Goal: Task Accomplishment & Management: Use online tool/utility

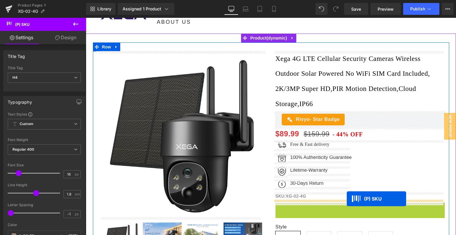
drag, startPoint x: 345, startPoint y: 208, endPoint x: 347, endPoint y: 199, distance: 9.2
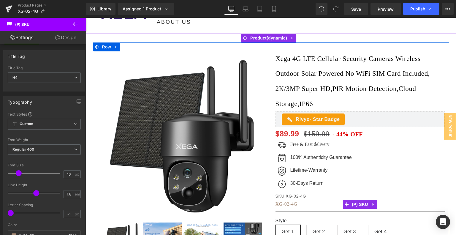
click at [286, 204] on span "XG-02-4G" at bounding box center [287, 203] width 22 height 5
click at [360, 203] on span "(P) SKU" at bounding box center [360, 204] width 19 height 9
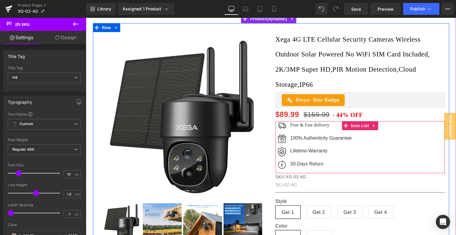
scroll to position [113, 0]
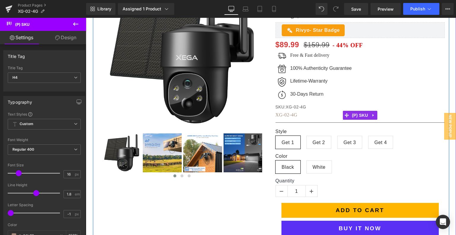
click at [283, 114] on span "XG-02-4G" at bounding box center [287, 114] width 22 height 5
click at [357, 113] on span "(P) SKU" at bounding box center [360, 115] width 19 height 9
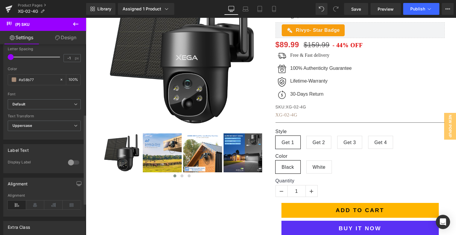
scroll to position [149, 0]
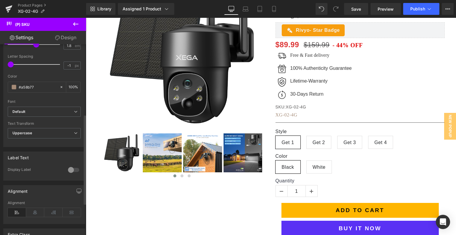
click at [73, 168] on div at bounding box center [74, 170] width 14 height 10
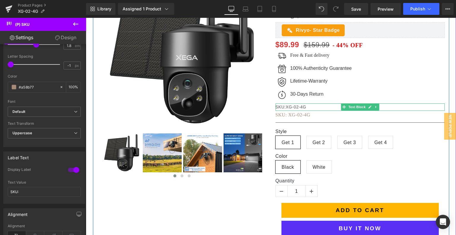
click at [297, 106] on p "SKU:XG-02-4G" at bounding box center [360, 106] width 169 height 7
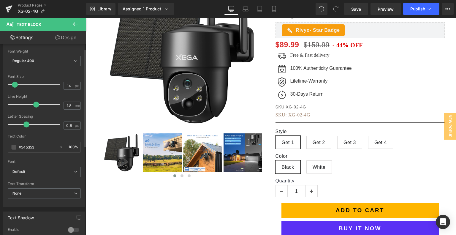
scroll to position [89, 0]
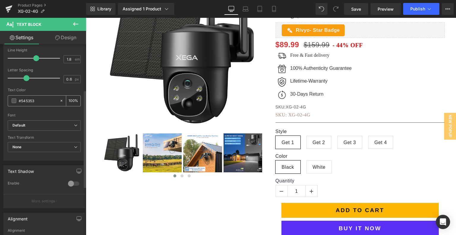
drag, startPoint x: 40, startPoint y: 100, endPoint x: 15, endPoint y: 100, distance: 25.0
click at [15, 100] on div "#545353" at bounding box center [33, 101] width 51 height 10
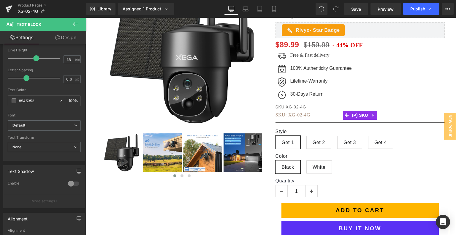
click at [305, 118] on h4 "SKU: XG-02-4G" at bounding box center [360, 115] width 169 height 9
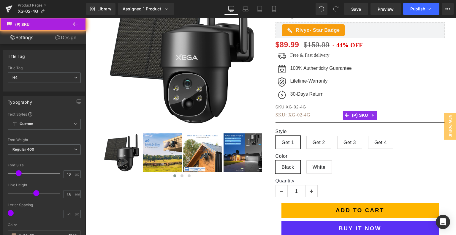
click at [305, 115] on span "XG-02-4G" at bounding box center [299, 114] width 22 height 5
click at [355, 114] on span "(P) SKU" at bounding box center [360, 115] width 19 height 9
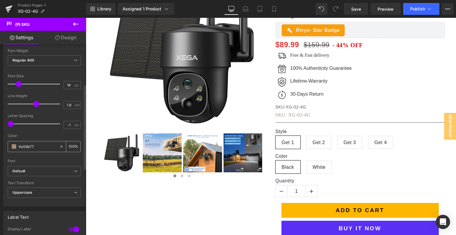
drag, startPoint x: 43, startPoint y: 146, endPoint x: 12, endPoint y: 146, distance: 31.2
click at [12, 146] on div "#a58b77" at bounding box center [33, 146] width 51 height 10
type input "#545353"
click at [37, 156] on div at bounding box center [44, 157] width 73 height 4
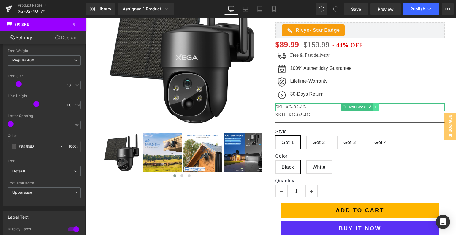
click at [375, 107] on icon at bounding box center [376, 107] width 3 height 4
click at [376, 107] on link at bounding box center [379, 106] width 6 height 7
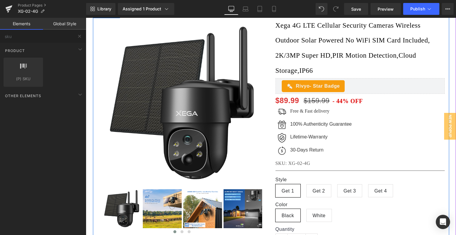
scroll to position [53, 0]
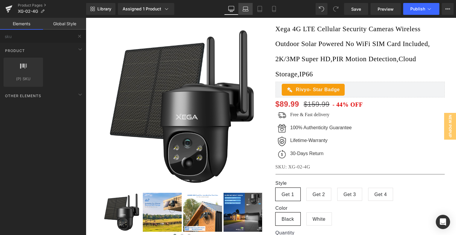
click at [248, 10] on icon at bounding box center [246, 11] width 6 height 2
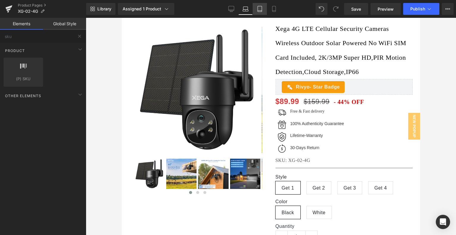
click at [257, 11] on icon at bounding box center [260, 9] width 6 height 6
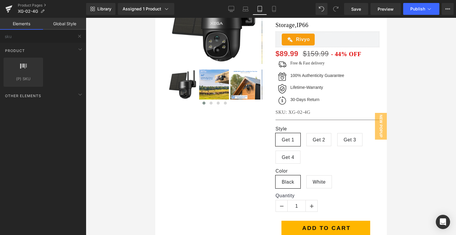
scroll to position [89, 0]
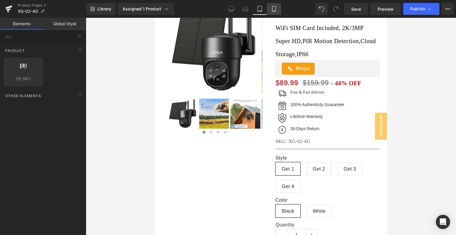
click at [274, 7] on icon at bounding box center [274, 9] width 6 height 6
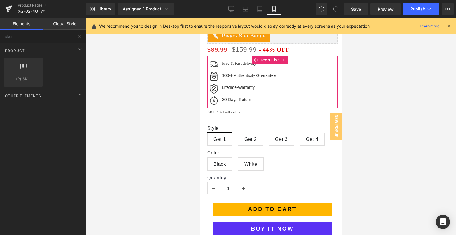
scroll to position [273, 0]
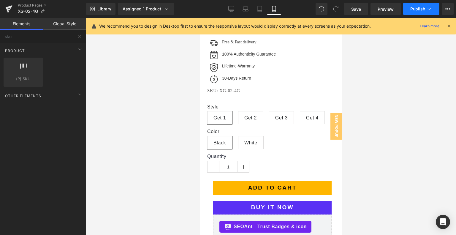
click at [427, 8] on icon at bounding box center [430, 9] width 6 height 6
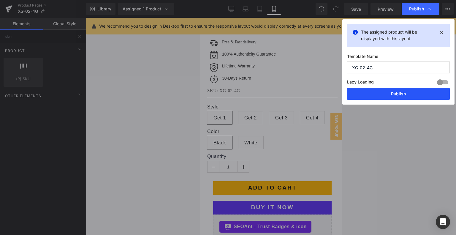
click at [386, 96] on button "Publish" at bounding box center [398, 94] width 103 height 12
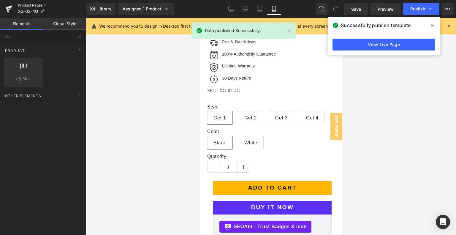
click at [34, 4] on link "Product Pages" at bounding box center [52, 5] width 68 height 5
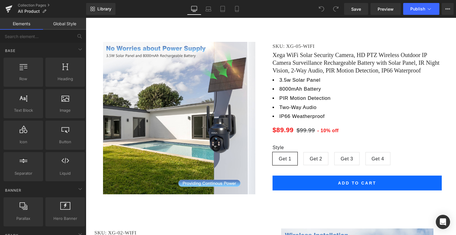
scroll to position [3001, 0]
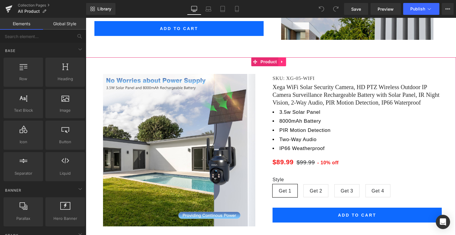
click at [283, 64] on icon at bounding box center [282, 62] width 4 height 4
click at [281, 66] on link at bounding box center [279, 61] width 8 height 9
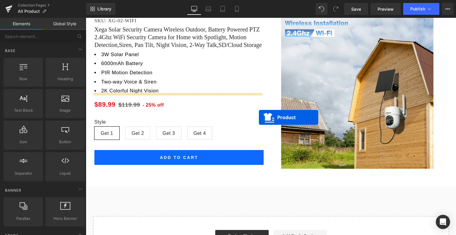
scroll to position [3337, 0]
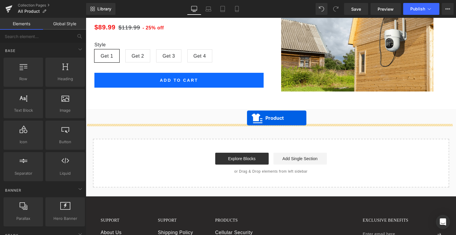
drag, startPoint x: 256, startPoint y: 45, endPoint x: 247, endPoint y: 118, distance: 73.9
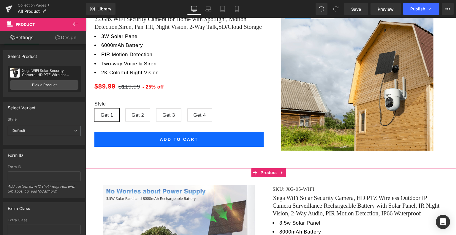
scroll to position [3382, 0]
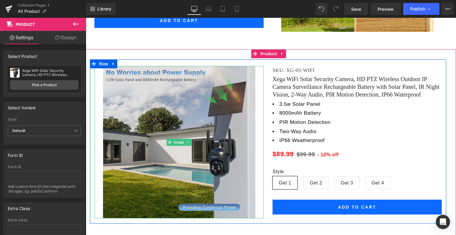
click at [186, 133] on img at bounding box center [179, 142] width 152 height 152
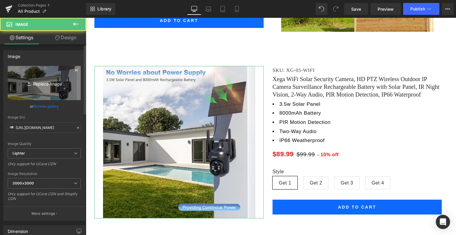
click at [50, 84] on icon "Replace Image" at bounding box center [45, 82] width 48 height 7
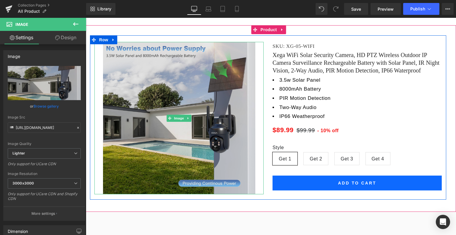
scroll to position [3402, 0]
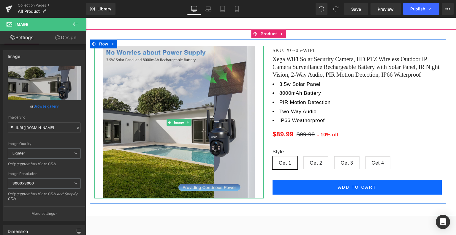
click at [188, 125] on img at bounding box center [179, 122] width 152 height 152
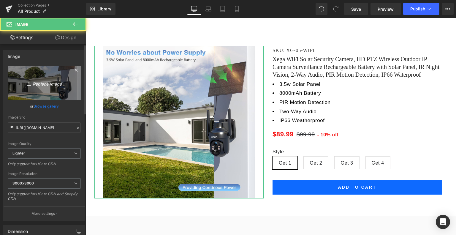
click at [49, 89] on link "Replace Image" at bounding box center [44, 83] width 73 height 34
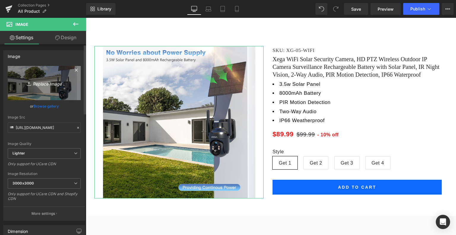
type input "C:\fakepath\3_1024x1024.webp"
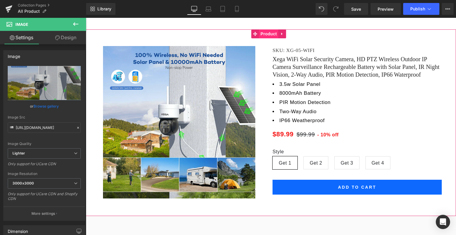
click at [273, 38] on span "Product" at bounding box center [268, 33] width 19 height 9
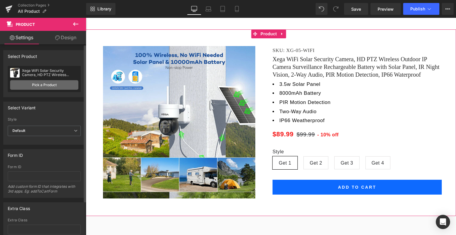
click at [51, 82] on link "Pick a Product" at bounding box center [44, 85] width 68 height 10
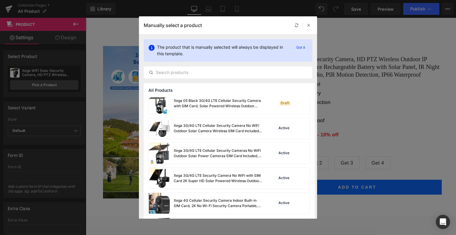
scroll to position [59, 0]
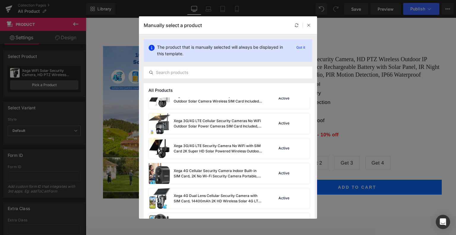
click at [221, 97] on div "All Products" at bounding box center [229, 90] width 171 height 14
click at [221, 98] on div "Xega 3G/4G LTE Cellular Security Camera No WiFi Outdoor Solar Camera Wireless S…" at bounding box center [218, 98] width 89 height 11
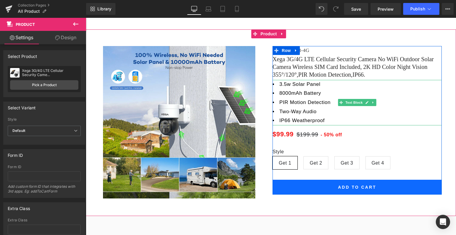
click at [287, 89] on li "3.5w Solar Panel" at bounding box center [357, 84] width 169 height 9
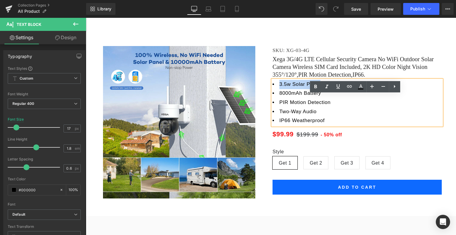
drag, startPoint x: 278, startPoint y: 98, endPoint x: 319, endPoint y: 100, distance: 41.0
click at [319, 89] on li "3.5w Solar Panel" at bounding box center [357, 84] width 169 height 9
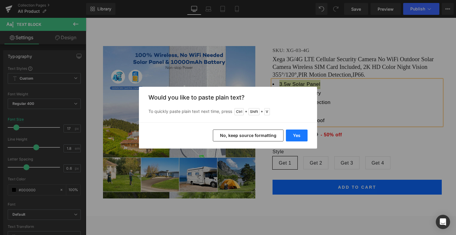
click at [294, 131] on button "Yes" at bounding box center [297, 136] width 22 height 12
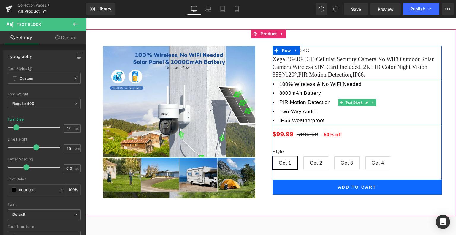
click at [291, 98] on li "8000mAh Battery" at bounding box center [357, 93] width 169 height 9
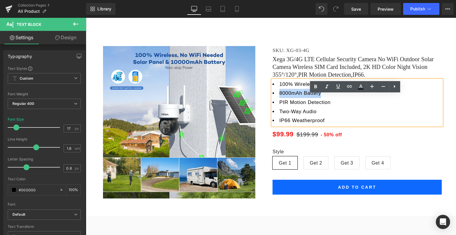
drag, startPoint x: 278, startPoint y: 109, endPoint x: 319, endPoint y: 109, distance: 40.4
click at [319, 98] on li "8000mAh Battery" at bounding box center [357, 93] width 169 height 9
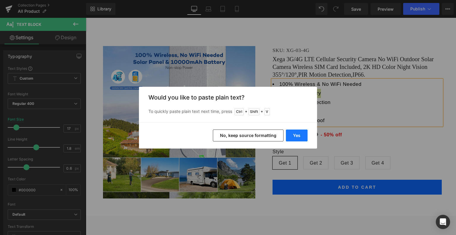
click at [302, 133] on button "Yes" at bounding box center [297, 136] width 22 height 12
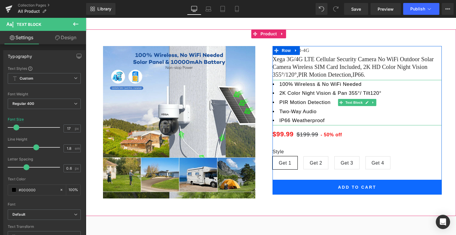
click at [296, 107] on li "PIR Motion Detection" at bounding box center [357, 102] width 169 height 9
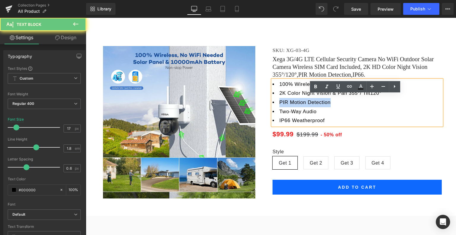
drag, startPoint x: 278, startPoint y: 117, endPoint x: 336, endPoint y: 118, distance: 58.2
click at [336, 107] on li "PIR Motion Detection" at bounding box center [357, 102] width 169 height 9
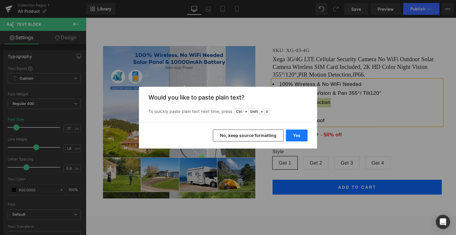
click at [300, 136] on button "Yes" at bounding box center [297, 136] width 22 height 12
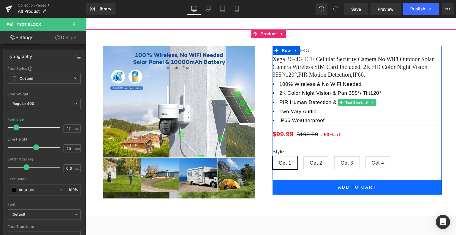
click at [344, 125] on li "IP66 Weatherproof" at bounding box center [357, 120] width 169 height 9
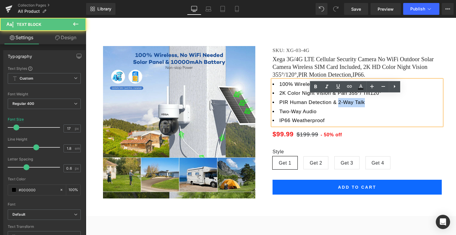
drag, startPoint x: 337, startPoint y: 118, endPoint x: 367, endPoint y: 118, distance: 30.0
click at [367, 107] on li "PIR Human Detection & 2-Way Talk" at bounding box center [357, 102] width 169 height 9
copy li "2-Way Talk"
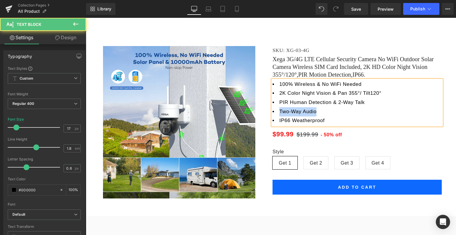
drag, startPoint x: 316, startPoint y: 128, endPoint x: 277, endPoint y: 128, distance: 38.6
click at [277, 116] on li "Two-Way Audio" at bounding box center [357, 111] width 169 height 9
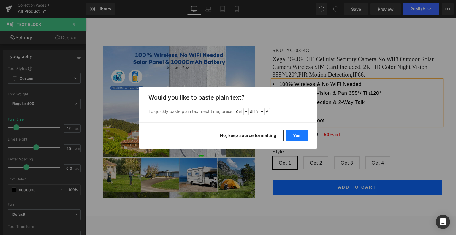
click at [296, 132] on button "Yes" at bounding box center [297, 136] width 22 height 12
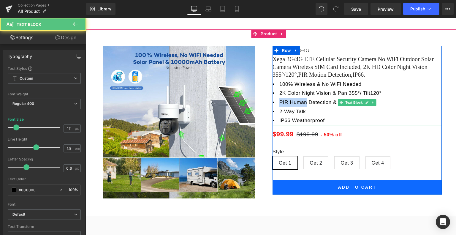
drag, startPoint x: 277, startPoint y: 117, endPoint x: 305, endPoint y: 118, distance: 27.6
click at [305, 107] on li "PIR Human Detection & 2-Way Talk" at bounding box center [357, 102] width 169 height 9
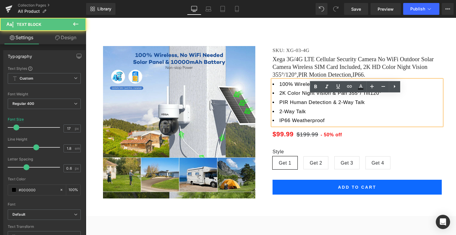
click at [328, 116] on li "2-Way Talk" at bounding box center [357, 111] width 169 height 9
drag, startPoint x: 331, startPoint y: 117, endPoint x: 372, endPoint y: 118, distance: 41.3
click at [372, 107] on li "PIR Human Detection & 2-Way Talk" at bounding box center [357, 102] width 169 height 9
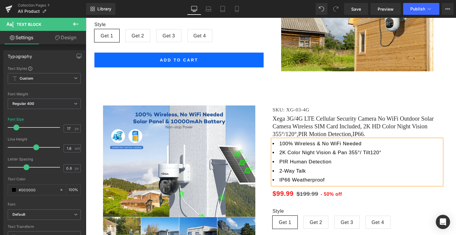
scroll to position [3402, 0]
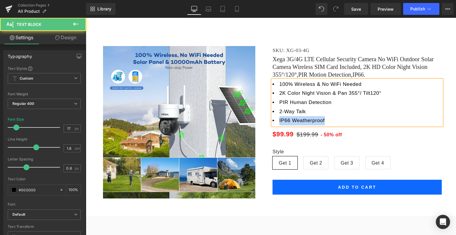
drag, startPoint x: 327, startPoint y: 136, endPoint x: 276, endPoint y: 136, distance: 50.5
click at [276, 125] on li "IP66 Weatherproof" at bounding box center [357, 120] width 169 height 9
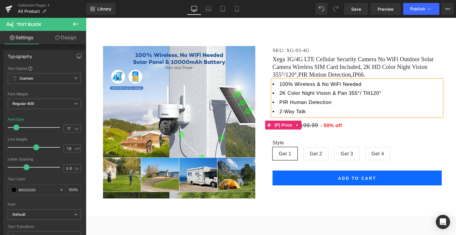
click at [363, 146] on div "Style Get 1 Get 2 Get 3 Get 4" at bounding box center [357, 148] width 169 height 34
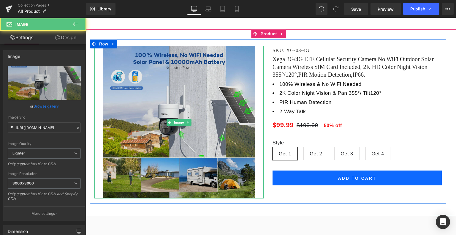
click at [184, 120] on img at bounding box center [179, 122] width 152 height 152
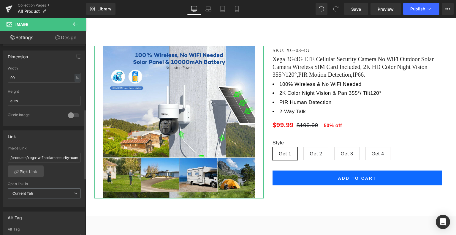
scroll to position [178, 0]
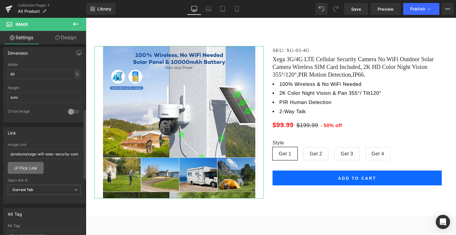
click at [26, 165] on link "Pick Link" at bounding box center [26, 168] width 36 height 12
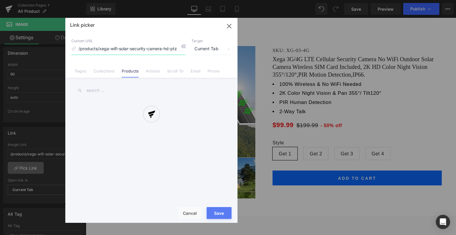
scroll to position [0, 291]
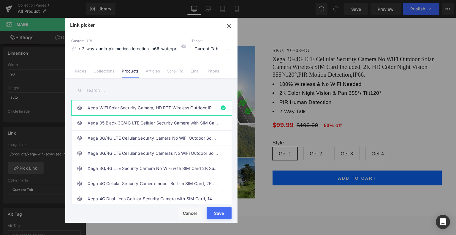
click at [230, 26] on icon "button" at bounding box center [229, 26] width 4 height 4
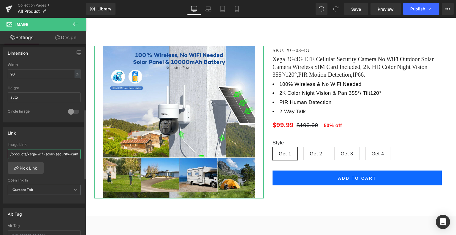
click at [41, 150] on input "/products/xega-wifi-solar-security-camera-hd-ptz-wireless-outdoor-ip-camera-sur…" at bounding box center [44, 154] width 73 height 10
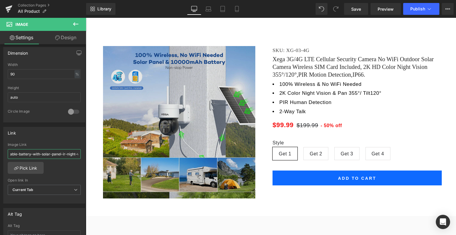
scroll to position [0, 272]
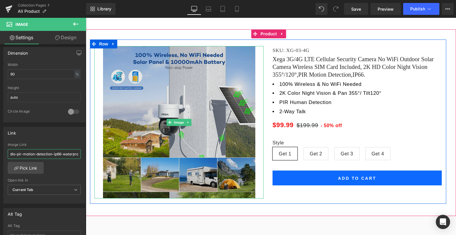
drag, startPoint x: 95, startPoint y: 170, endPoint x: 127, endPoint y: 158, distance: 33.9
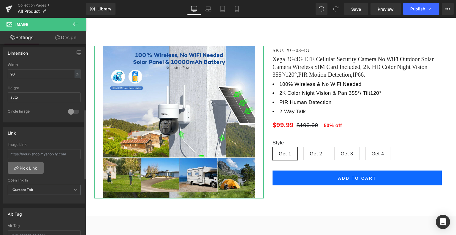
click at [26, 166] on link "Pick Link" at bounding box center [26, 168] width 36 height 12
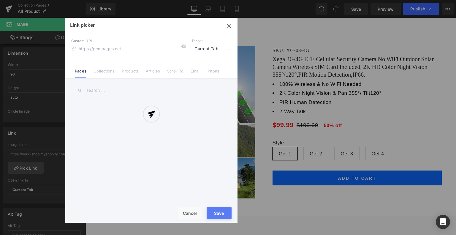
click at [127, 72] on div at bounding box center [151, 120] width 172 height 205
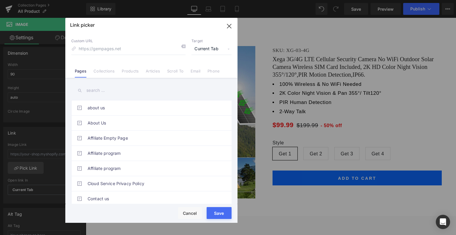
click at [127, 72] on link "Products" at bounding box center [130, 73] width 17 height 9
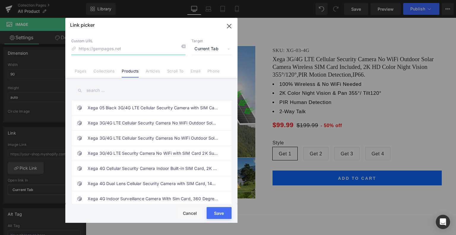
click at [120, 49] on input at bounding box center [128, 48] width 114 height 11
paste input "Xega 3G/4G LTE Cellular Security Camera No WiFi Outdoor Solar Camera Wireless S…"
type input "Xega 3G/4G LTE Cellular Security Camera No WiFi Outdoor Solar Camera Wireless S…"
click at [109, 88] on input "text" at bounding box center [151, 90] width 160 height 13
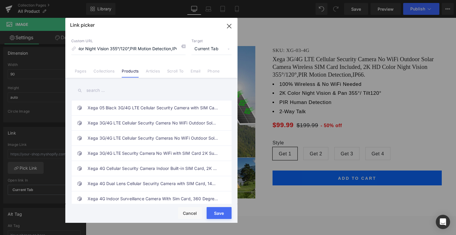
scroll to position [0, 0]
paste input "Xega 3G/4G LTE Cellular Security Camera No WiFi Outdoor Solar Camera Wireless S…"
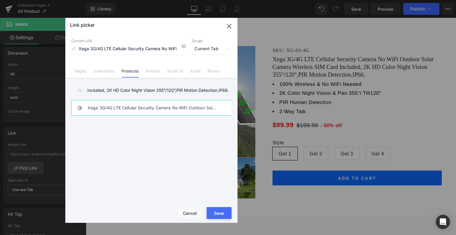
type input "Xega 3G/4G LTE Cellular Security Camera No WiFi Outdoor Solar Camera Wireless S…"
click at [129, 109] on link "Xega 3G/4G LTE Cellular Security Camera No WiFi Outdoor Solar Camera Wireless S…" at bounding box center [153, 107] width 131 height 15
click at [224, 209] on div "Rendering Content" at bounding box center [228, 211] width 37 height 7
click at [223, 215] on button "Save" at bounding box center [219, 213] width 25 height 12
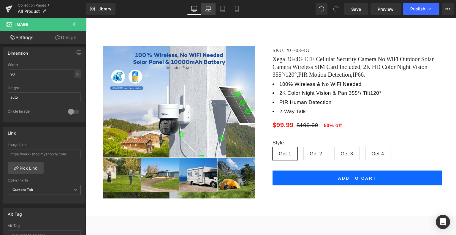
click at [208, 9] on icon at bounding box center [209, 9] width 6 height 6
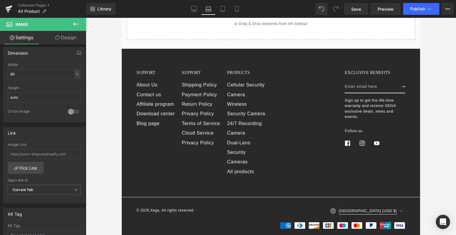
scroll to position [2906, 0]
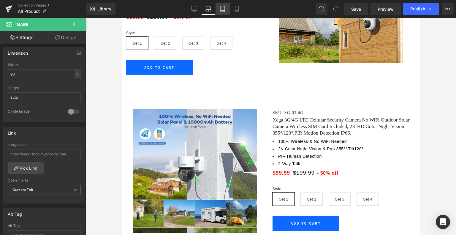
click at [225, 13] on link "Tablet" at bounding box center [223, 9] width 14 height 12
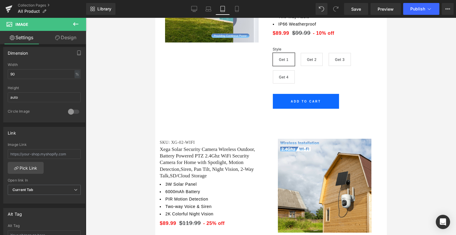
scroll to position [3150, 0]
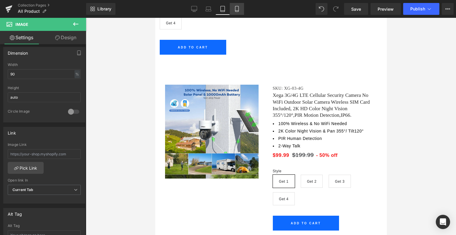
click at [238, 11] on icon at bounding box center [237, 9] width 6 height 6
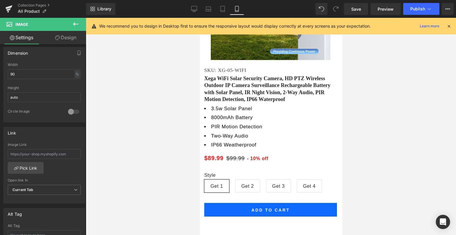
scroll to position [4691, 0]
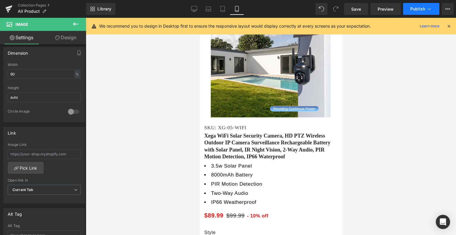
click at [421, 12] on button "Publish" at bounding box center [421, 9] width 36 height 12
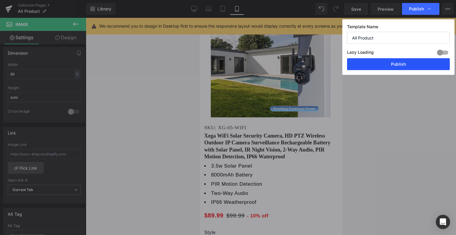
click at [403, 69] on button "Publish" at bounding box center [398, 64] width 103 height 12
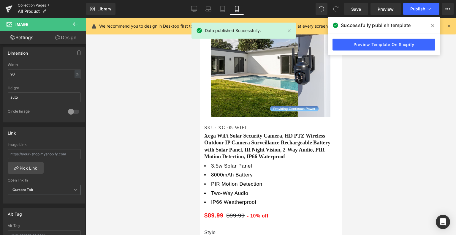
click at [33, 7] on link "Collection Pages" at bounding box center [52, 5] width 68 height 5
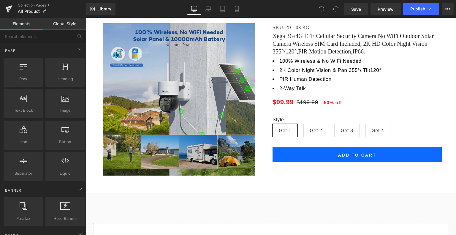
scroll to position [3398, 0]
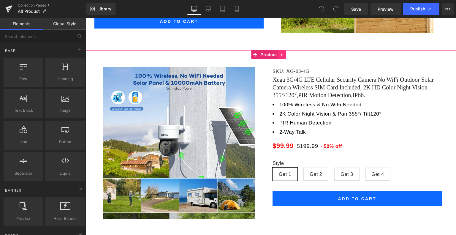
click at [284, 54] on icon at bounding box center [282, 54] width 4 height 4
click at [269, 54] on icon at bounding box center [271, 54] width 4 height 4
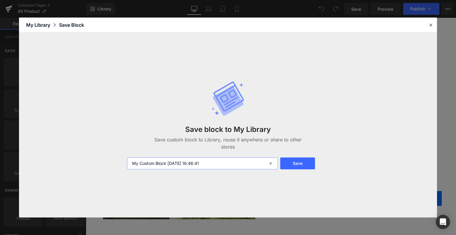
drag, startPoint x: 224, startPoint y: 166, endPoint x: 105, endPoint y: 160, distance: 119.3
click at [105, 160] on div "Save block to My Library Save custom block to Library, reuse it anywhere or sha…" at bounding box center [228, 124] width 418 height 185
type input "XG-03-4G"
click at [308, 163] on button "Save" at bounding box center [297, 163] width 35 height 12
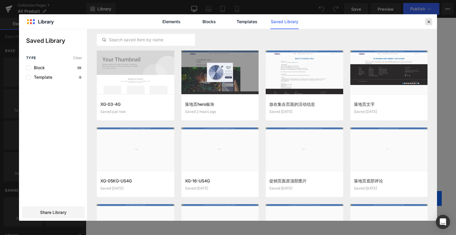
click at [431, 23] on icon at bounding box center [428, 21] width 5 height 5
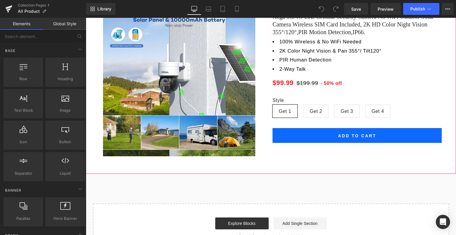
scroll to position [3487, 0]
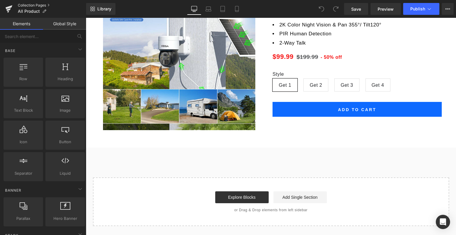
click at [33, 4] on link "Collection Pages" at bounding box center [52, 5] width 68 height 5
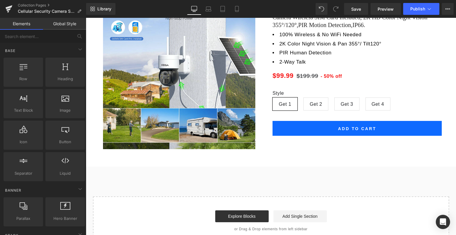
scroll to position [2277, 0]
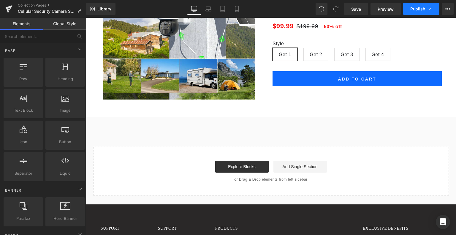
click at [423, 8] on span "Publish" at bounding box center [418, 9] width 15 height 5
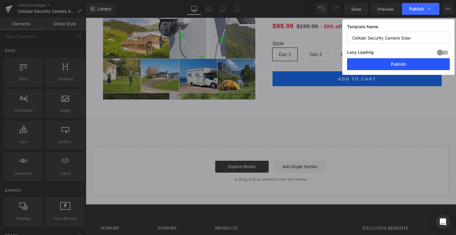
click at [405, 64] on button "Publish" at bounding box center [398, 64] width 103 height 12
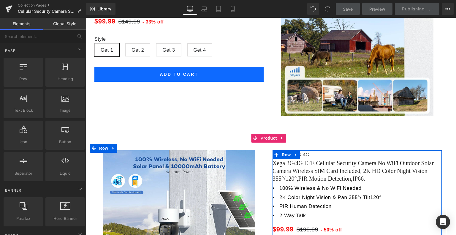
scroll to position [2010, 0]
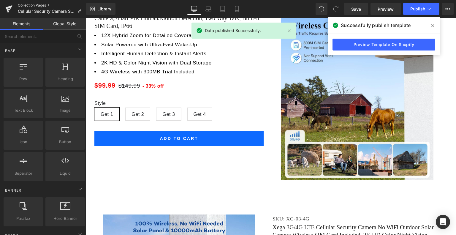
click at [33, 5] on link "Collection Pages" at bounding box center [52, 5] width 68 height 5
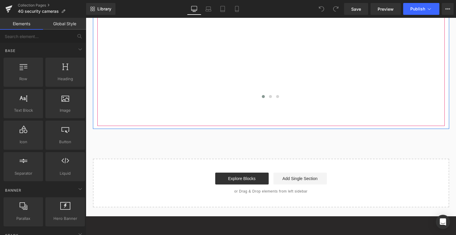
scroll to position [3001, 0]
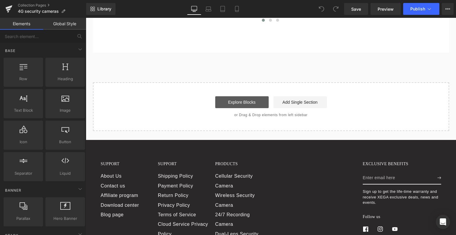
click at [247, 100] on link "Explore Blocks" at bounding box center [241, 102] width 53 height 12
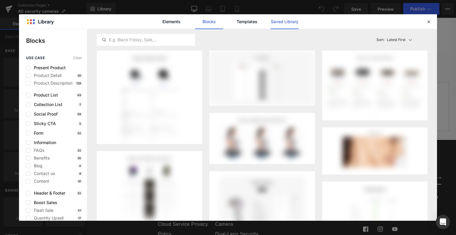
click at [297, 21] on link "Saved Library" at bounding box center [285, 21] width 28 height 15
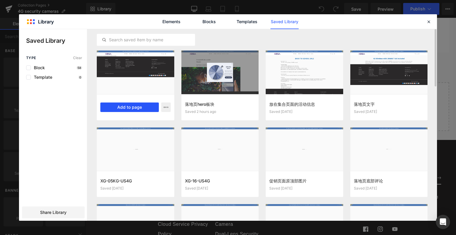
drag, startPoint x: 131, startPoint y: 110, endPoint x: 43, endPoint y: 92, distance: 90.1
click at [131, 110] on button "Add to page" at bounding box center [129, 108] width 59 height 10
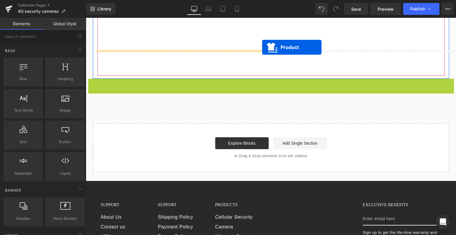
scroll to position [2826, 0]
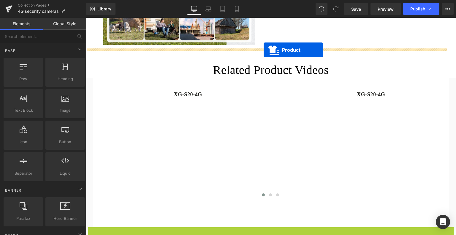
drag, startPoint x: 255, startPoint y: 52, endPoint x: 264, endPoint y: 50, distance: 9.2
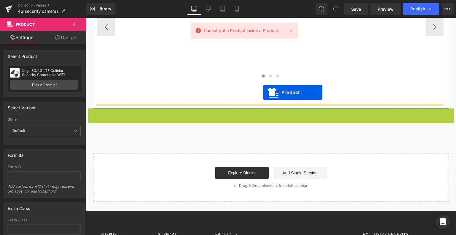
scroll to position [2796, 0]
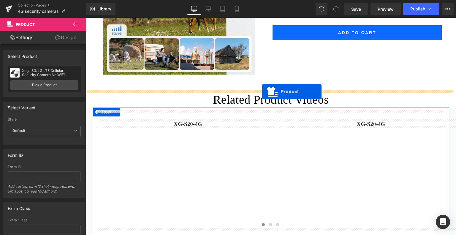
drag, startPoint x: 255, startPoint y: 112, endPoint x: 262, endPoint y: 92, distance: 22.2
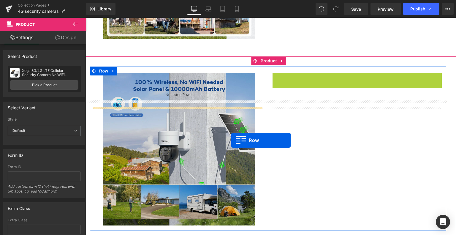
scroll to position [2915, 0]
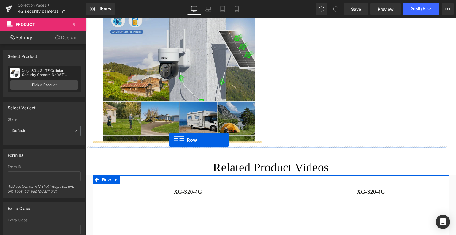
drag, startPoint x: 275, startPoint y: 111, endPoint x: 169, endPoint y: 140, distance: 109.2
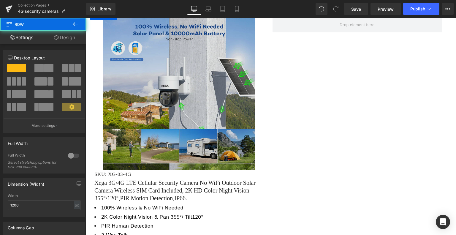
scroll to position [2856, 0]
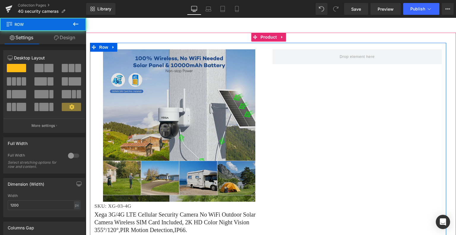
click at [168, 105] on img at bounding box center [179, 125] width 152 height 152
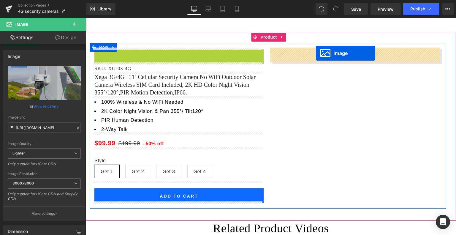
drag, startPoint x: 166, startPoint y: 121, endPoint x: 316, endPoint y: 53, distance: 164.4
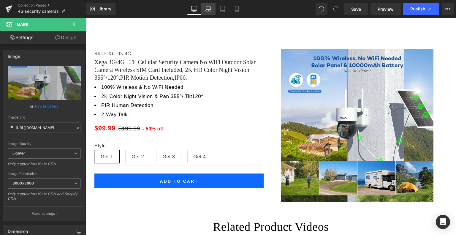
click at [209, 10] on icon at bounding box center [209, 9] width 6 height 6
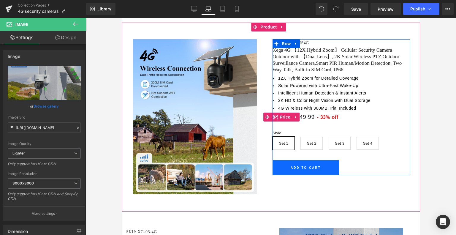
scroll to position [2372, 0]
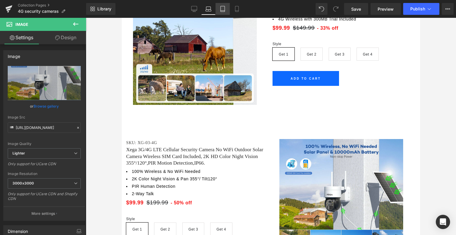
click at [223, 11] on icon at bounding box center [223, 11] width 4 height 0
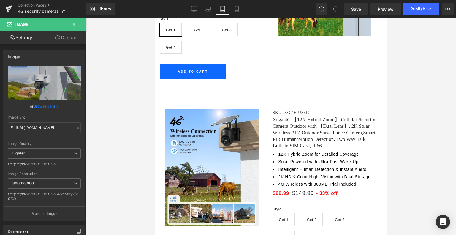
scroll to position [2557, 0]
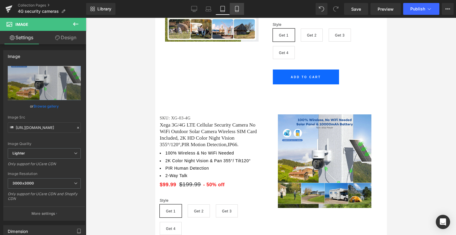
click at [236, 12] on link "Mobile" at bounding box center [237, 9] width 14 height 12
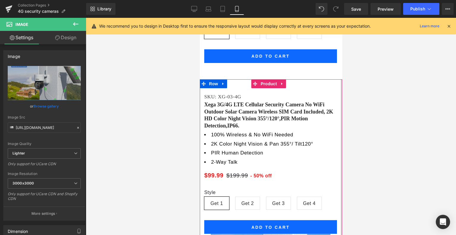
scroll to position [4367, 0]
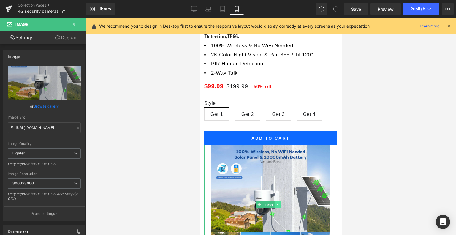
click at [278, 203] on icon at bounding box center [277, 205] width 3 height 4
click at [276, 203] on icon at bounding box center [274, 204] width 3 height 3
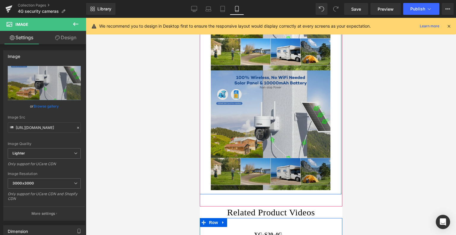
scroll to position [4562, 0]
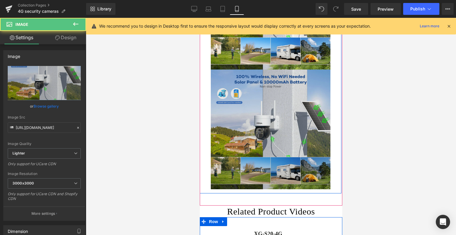
click at [268, 102] on div "Image" at bounding box center [270, 129] width 133 height 119
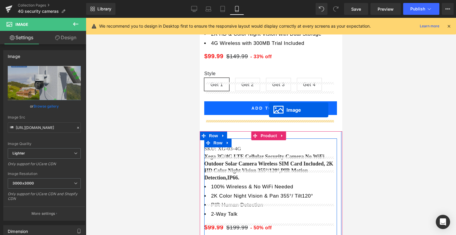
scroll to position [4205, 0]
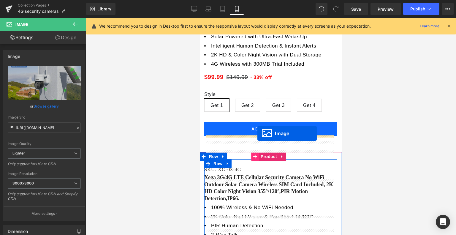
drag, startPoint x: 258, startPoint y: 100, endPoint x: 257, endPoint y: 133, distance: 33.6
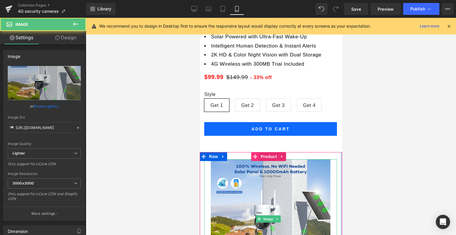
scroll to position [4324, 0]
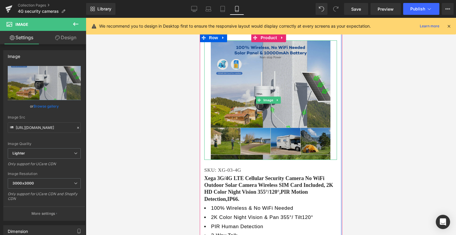
click at [266, 108] on img at bounding box center [270, 99] width 119 height 119
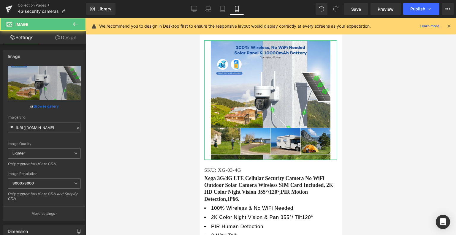
click at [72, 38] on link "Design" at bounding box center [65, 37] width 43 height 13
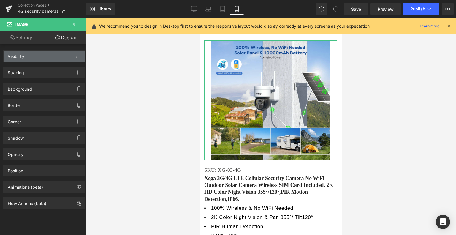
click at [56, 56] on div "Visibility (All)" at bounding box center [44, 56] width 81 height 11
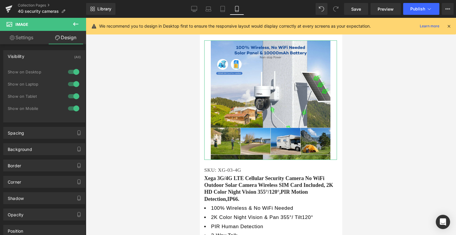
click at [73, 73] on div at bounding box center [74, 72] width 14 height 10
click at [72, 84] on div at bounding box center [74, 84] width 14 height 10
click at [73, 98] on div at bounding box center [74, 97] width 14 height 10
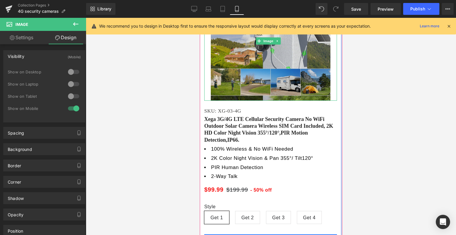
scroll to position [4473, 0]
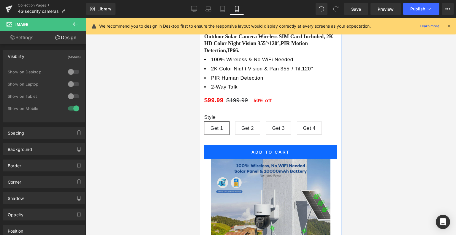
click at [264, 159] on img at bounding box center [270, 218] width 119 height 119
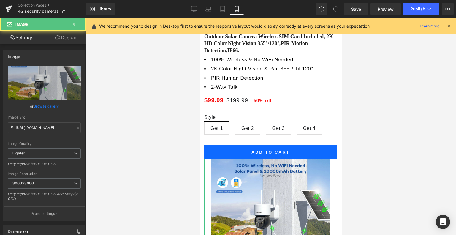
click at [70, 37] on link "Design" at bounding box center [65, 37] width 43 height 13
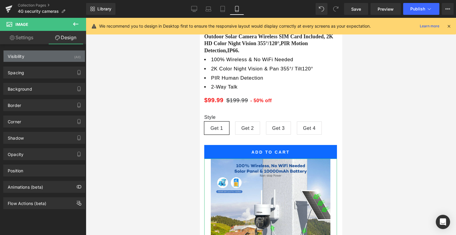
click at [56, 56] on div "Visibility (All)" at bounding box center [44, 56] width 81 height 11
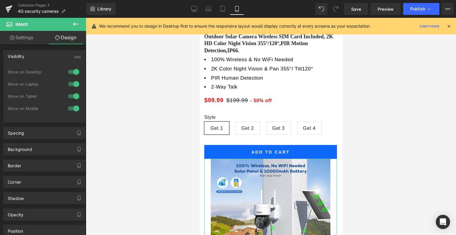
click at [70, 107] on div at bounding box center [74, 109] width 14 height 10
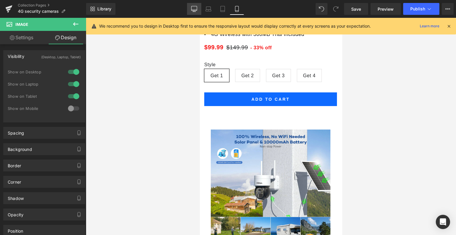
click at [194, 9] on icon at bounding box center [194, 9] width 6 height 6
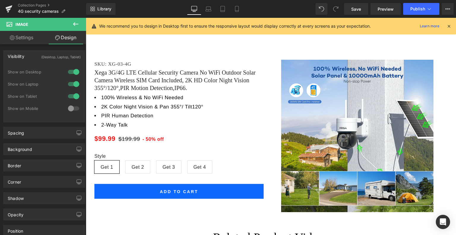
scroll to position [2783, 0]
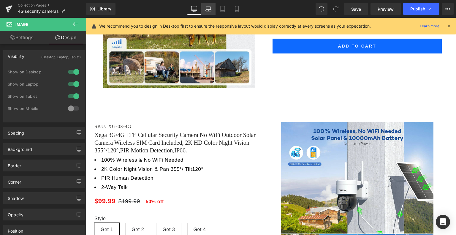
click at [209, 10] on icon at bounding box center [209, 9] width 6 height 6
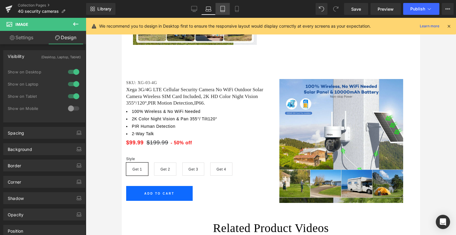
click at [222, 9] on icon at bounding box center [223, 9] width 6 height 6
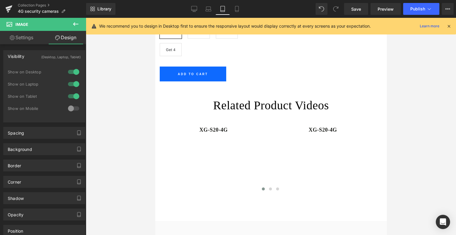
scroll to position [2795, 0]
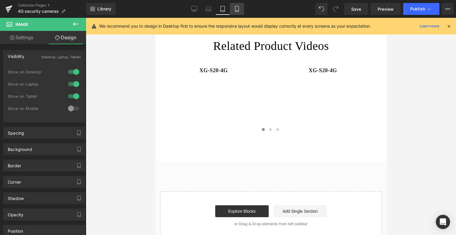
click at [236, 9] on icon at bounding box center [237, 9] width 6 height 6
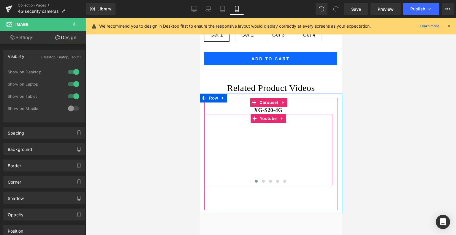
scroll to position [4587, 0]
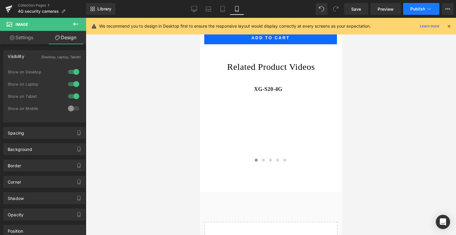
click at [425, 8] on span "Publish" at bounding box center [418, 9] width 15 height 5
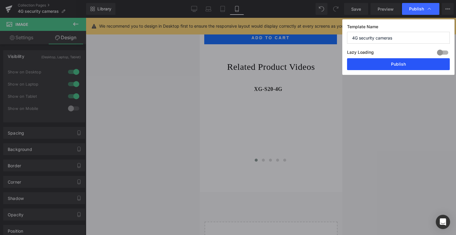
click at [417, 64] on button "Publish" at bounding box center [398, 64] width 103 height 12
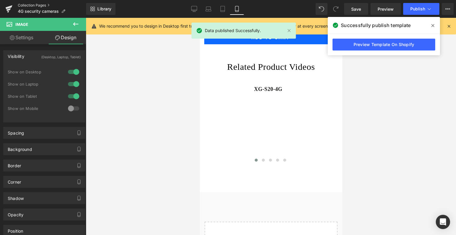
click at [38, 6] on link "Collection Pages" at bounding box center [52, 5] width 68 height 5
